Goal: Communication & Community: Ask a question

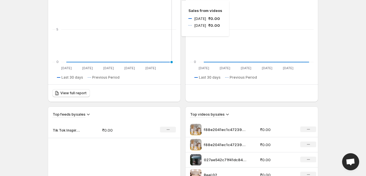
scroll to position [142, 0]
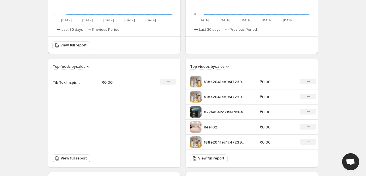
click at [122, 85] on td "₹0.00" at bounding box center [123, 82] width 50 height 16
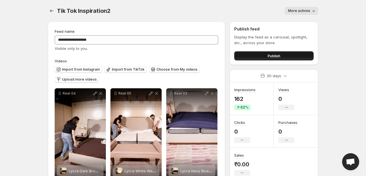
click at [297, 55] on button "Publish" at bounding box center [273, 55] width 79 height 9
click at [304, 11] on span "More actions" at bounding box center [299, 11] width 22 height 5
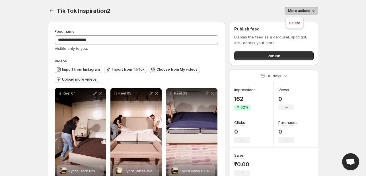
click at [52, 10] on icon "Settings" at bounding box center [52, 11] width 6 height 6
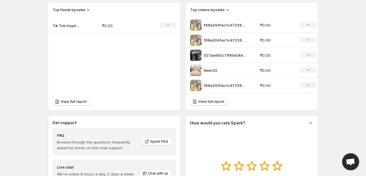
scroll to position [199, 0]
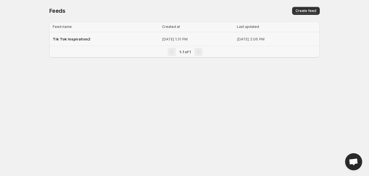
click at [285, 36] on p "Aug 13, 2025, 2:06 PM" at bounding box center [276, 39] width 79 height 6
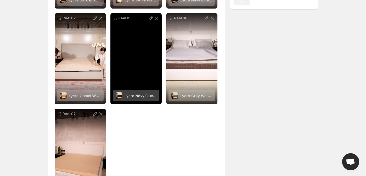
scroll to position [209, 0]
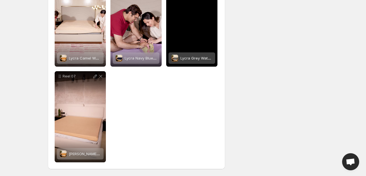
click at [184, 38] on div "Reel 06" at bounding box center [191, 21] width 51 height 91
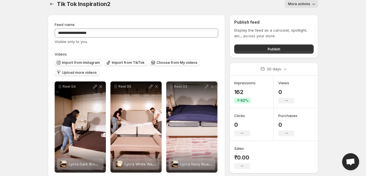
scroll to position [0, 0]
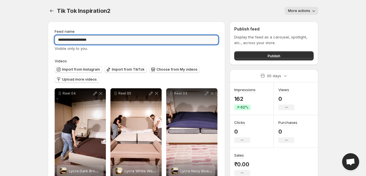
click at [163, 43] on input "**********" at bounding box center [137, 39] width 164 height 9
click at [117, 36] on input "**********" at bounding box center [137, 39] width 164 height 9
click at [117, 38] on input "**********" at bounding box center [137, 39] width 164 height 9
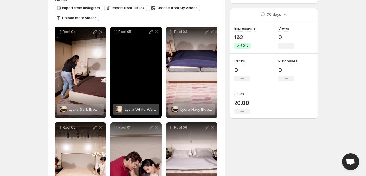
scroll to position [85, 0]
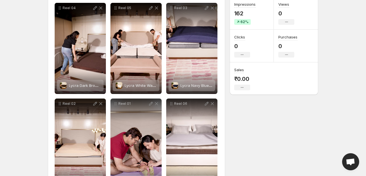
type input "**********"
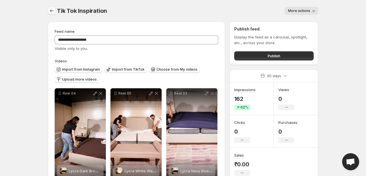
click at [52, 13] on icon "Settings" at bounding box center [52, 11] width 6 height 6
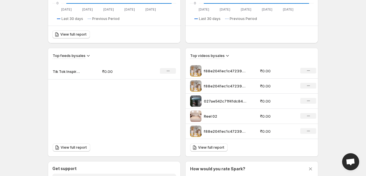
scroll to position [174, 0]
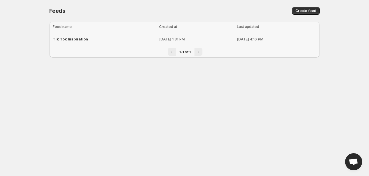
click at [266, 35] on td "Aug 18, 2025, 4:16 PM" at bounding box center [277, 39] width 85 height 14
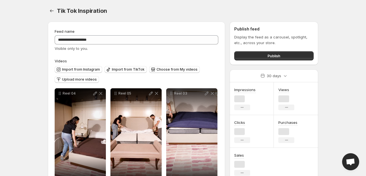
click at [305, 14] on button "More actions" at bounding box center [302, 11] width 34 height 8
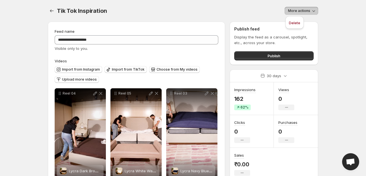
click at [195, 20] on div "Tik Tok Inspiration . This page is ready Tik Tok Inspiration More actions More …" at bounding box center [183, 11] width 270 height 22
click at [52, 12] on icon "Settings" at bounding box center [52, 11] width 6 height 6
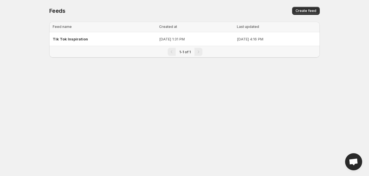
click at [298, 12] on span "Create feed" at bounding box center [305, 11] width 21 height 5
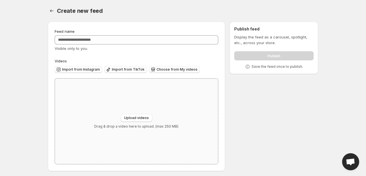
click at [141, 113] on div "Upload videos Drag & drop a video here to upload. (max 250 MB)" at bounding box center [136, 121] width 163 height 85
click at [188, 71] on span "Choose from My videos" at bounding box center [177, 69] width 41 height 5
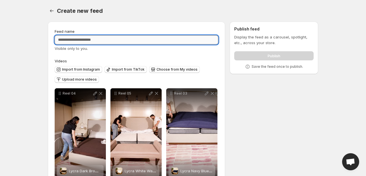
click at [121, 41] on input "Feed name" at bounding box center [137, 39] width 164 height 9
type input "**********"
click at [142, 12] on div "Create new feed" at bounding box center [187, 11] width 261 height 8
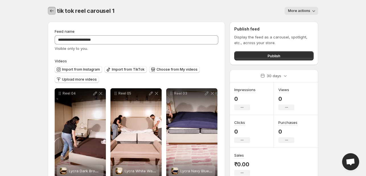
click at [51, 10] on icon "Settings" at bounding box center [52, 11] width 6 height 6
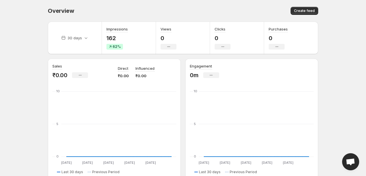
click at [351, 101] on body "Home Feeds Videos Subscription Settings Overview. This page is ready Overview C…" at bounding box center [183, 88] width 366 height 176
click at [352, 156] on span "Open chat" at bounding box center [350, 161] width 17 height 17
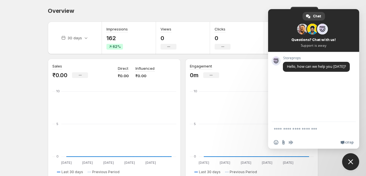
click at [296, 128] on textarea "Compose your message..." at bounding box center [308, 129] width 68 height 14
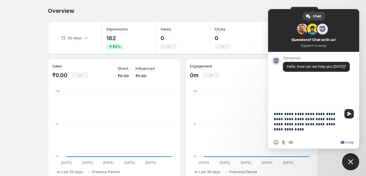
type textarea "**********"
click at [345, 114] on span "Send" at bounding box center [348, 113] width 9 height 9
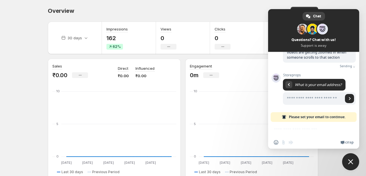
scroll to position [43, 0]
click at [304, 97] on input "Enter your email address..." at bounding box center [313, 98] width 60 height 13
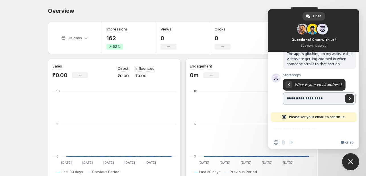
type input "**********"
click at [348, 97] on span "Send" at bounding box center [349, 98] width 3 height 3
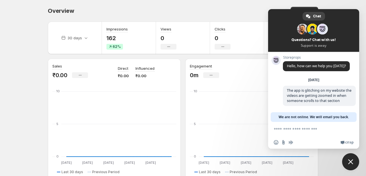
scroll to position [7, 0]
click at [200, 4] on div "Overview. This page is ready Overview Create feed" at bounding box center [183, 11] width 270 height 22
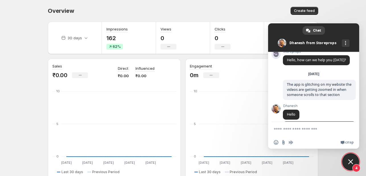
scroll to position [68, 0]
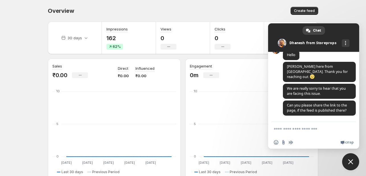
click at [323, 125] on textarea "Compose your message..." at bounding box center [308, 129] width 68 height 14
click at [304, 130] on textarea "Compose your message..." at bounding box center [308, 129] width 68 height 14
type textarea "*"
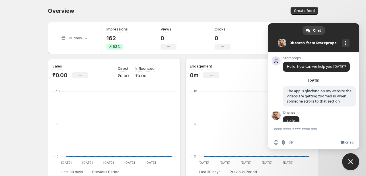
scroll to position [68, 0]
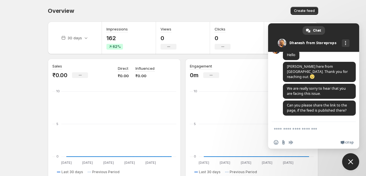
click at [320, 128] on textarea "Compose your message..." at bounding box center [308, 129] width 68 height 14
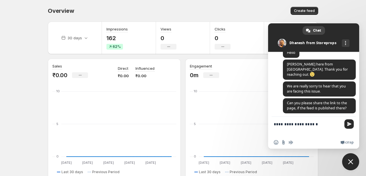
scroll to position [0, 0]
click at [283, 132] on textarea "**********" at bounding box center [308, 126] width 68 height 19
paste textarea "**********"
type textarea "**********"
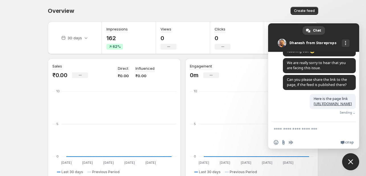
click at [315, 130] on textarea "Compose your message..." at bounding box center [308, 129] width 68 height 14
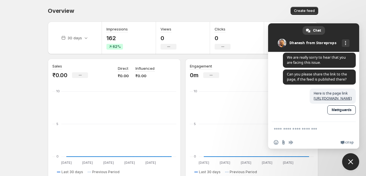
click at [312, 131] on textarea "Compose your message..." at bounding box center [308, 129] width 68 height 14
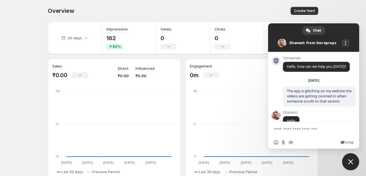
click at [283, 45] on span at bounding box center [282, 43] width 9 height 9
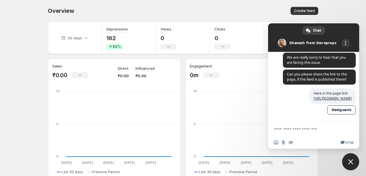
click at [299, 131] on textarea "Compose your message..." at bounding box center [308, 129] width 68 height 14
click at [277, 129] on textarea "Compose your message..." at bounding box center [308, 129] width 68 height 14
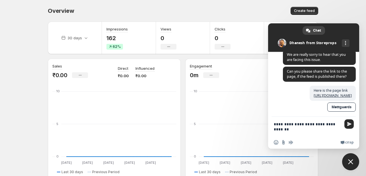
type textarea "**********"
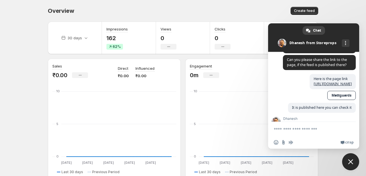
scroll to position [137, 0]
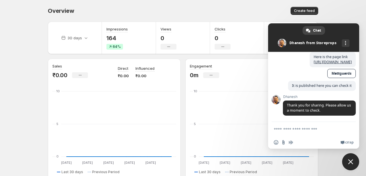
click at [304, 127] on textarea "Compose your message..." at bounding box center [308, 129] width 68 height 14
click at [246, 13] on div "Create feed" at bounding box center [251, 11] width 133 height 8
click at [283, 128] on textarea "Compose your message..." at bounding box center [308, 129] width 68 height 14
click at [290, 103] on span "Thank you for sharing. Please allow us a moment to check." at bounding box center [319, 108] width 64 height 10
click at [306, 131] on textarea "Compose your message..." at bounding box center [308, 129] width 68 height 14
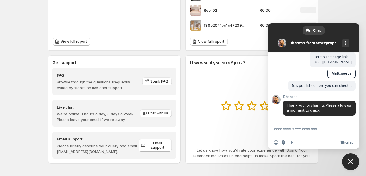
scroll to position [260, 0]
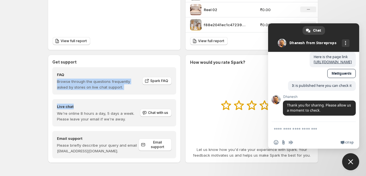
drag, startPoint x: 56, startPoint y: 83, endPoint x: 125, endPoint y: 99, distance: 70.6
click at [125, 99] on div "FAQ Browse through the questions frequently asked by stores on live chat suppor…" at bounding box center [114, 112] width 124 height 91
click at [99, 107] on h4 "Live chat" at bounding box center [98, 107] width 83 height 6
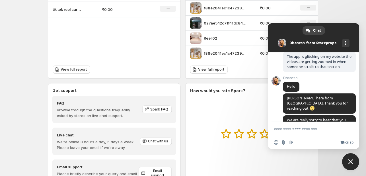
scroll to position [137, 0]
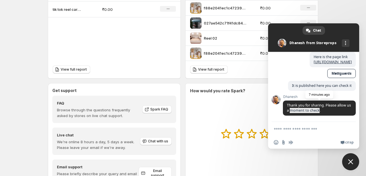
drag, startPoint x: 323, startPoint y: 112, endPoint x: 301, endPoint y: 109, distance: 22.3
click at [297, 110] on span "Thank you for sharing. Please allow us a moment to check." at bounding box center [319, 108] width 64 height 10
click at [321, 109] on span "Thank you for sharing. Please allow us a moment to check." at bounding box center [319, 108] width 64 height 10
click at [324, 110] on span "Thank you for sharing. Please allow us a moment to check." at bounding box center [319, 107] width 73 height 15
click at [290, 100] on div "Dhanesh Thank you for sharing. Please allow us a moment to check. 7 minutes ago" at bounding box center [319, 105] width 73 height 21
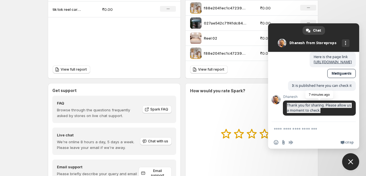
drag, startPoint x: 287, startPoint y: 103, endPoint x: 329, endPoint y: 113, distance: 43.4
click at [329, 113] on span "Thank you for sharing. Please allow us a moment to check." at bounding box center [319, 107] width 73 height 15
click at [278, 87] on div "Storeprops Hello, how can we help you today? Monday, 18 August The app is glitc…" at bounding box center [313, 87] width 91 height 70
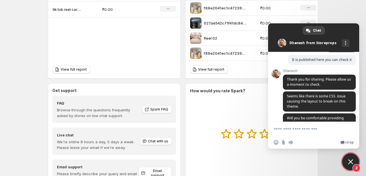
scroll to position [177, 0]
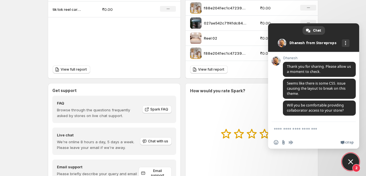
click at [314, 125] on textarea "Compose your message..." at bounding box center [308, 129] width 68 height 14
type textarea "*"
type textarea "*********"
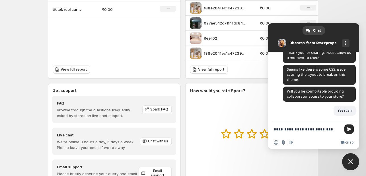
scroll to position [196, 0]
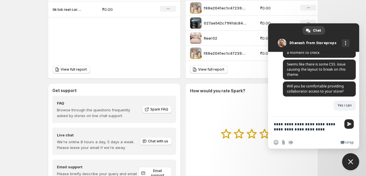
type textarea "**********"
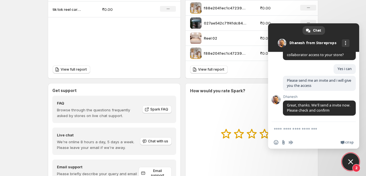
scroll to position [245, 0]
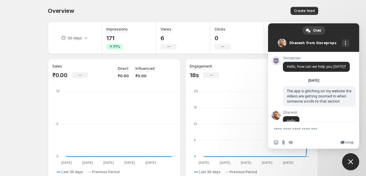
scroll to position [245, 0]
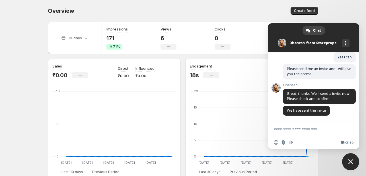
click at [318, 129] on textarea "Compose your message..." at bounding box center [308, 129] width 68 height 14
type textarea "**********"
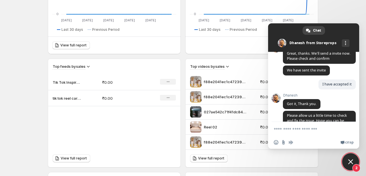
scroll to position [307, 0]
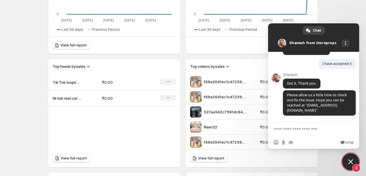
click at [310, 131] on textarea "Compose your message..." at bounding box center [308, 129] width 68 height 14
type textarea "********"
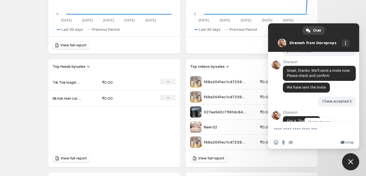
scroll to position [322, 0]
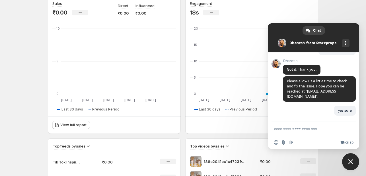
scroll to position [0, 0]
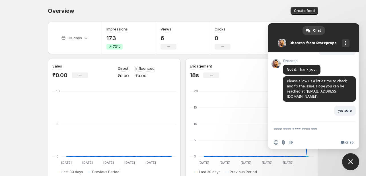
click at [348, 161] on span "Close chat" at bounding box center [350, 161] width 5 height 5
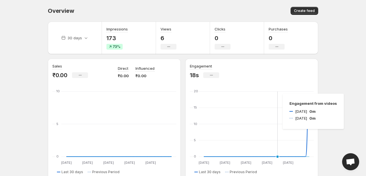
click at [277, 94] on icon "[DATE] [DATE] [DATE] [DATE] [DATE] [DATE] [DATE] Aug [DATE] Aug 0 5 10 15 20 [D…" at bounding box center [252, 127] width 124 height 75
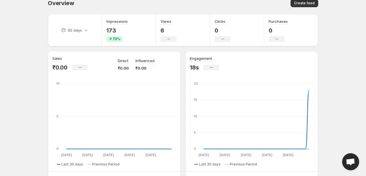
scroll to position [85, 0]
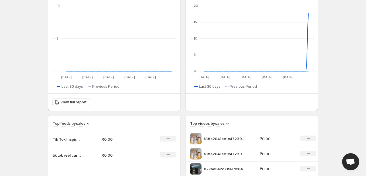
click at [347, 157] on span "Open chat" at bounding box center [350, 161] width 17 height 17
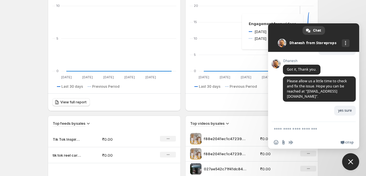
click at [326, 20] on body "Home Feeds Videos Subscription Settings Overview. This page is ready Overview C…" at bounding box center [183, 3] width 366 height 176
click at [25, 25] on body "Home Feeds Videos Subscription Settings Overview. This page is ready Overview C…" at bounding box center [183, 3] width 366 height 176
click at [346, 12] on body "Home Feeds Videos Subscription Settings Overview. This page is ready Overview C…" at bounding box center [183, 3] width 366 height 176
click at [349, 162] on span "Close chat" at bounding box center [350, 161] width 5 height 5
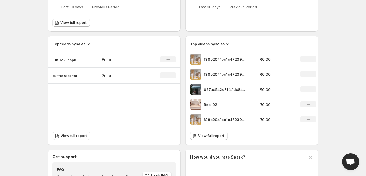
scroll to position [260, 0]
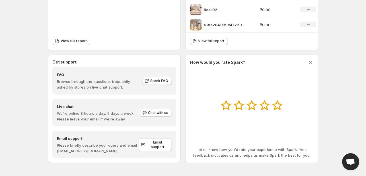
click at [351, 155] on span "Open chat" at bounding box center [350, 161] width 17 height 17
